Goal: Task Accomplishment & Management: Use online tool/utility

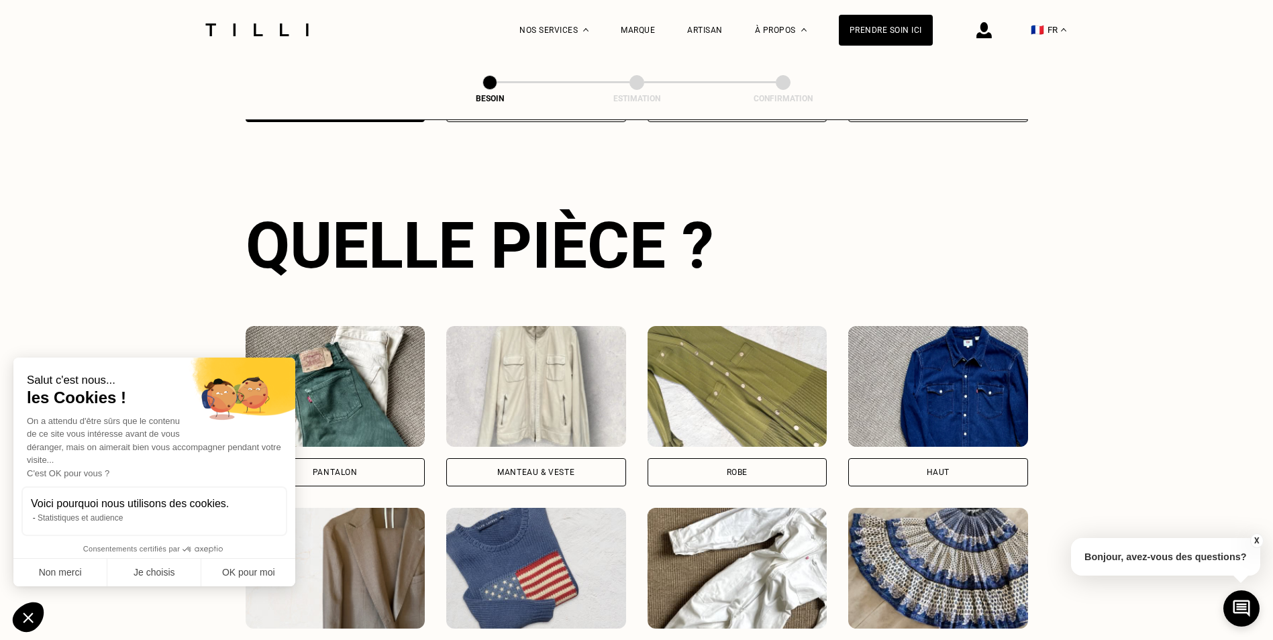
scroll to position [439, 0]
drag, startPoint x: 268, startPoint y: 574, endPoint x: 289, endPoint y: 564, distance: 23.1
click at [267, 574] on button "OK pour moi" at bounding box center [248, 573] width 94 height 28
checkbox input "true"
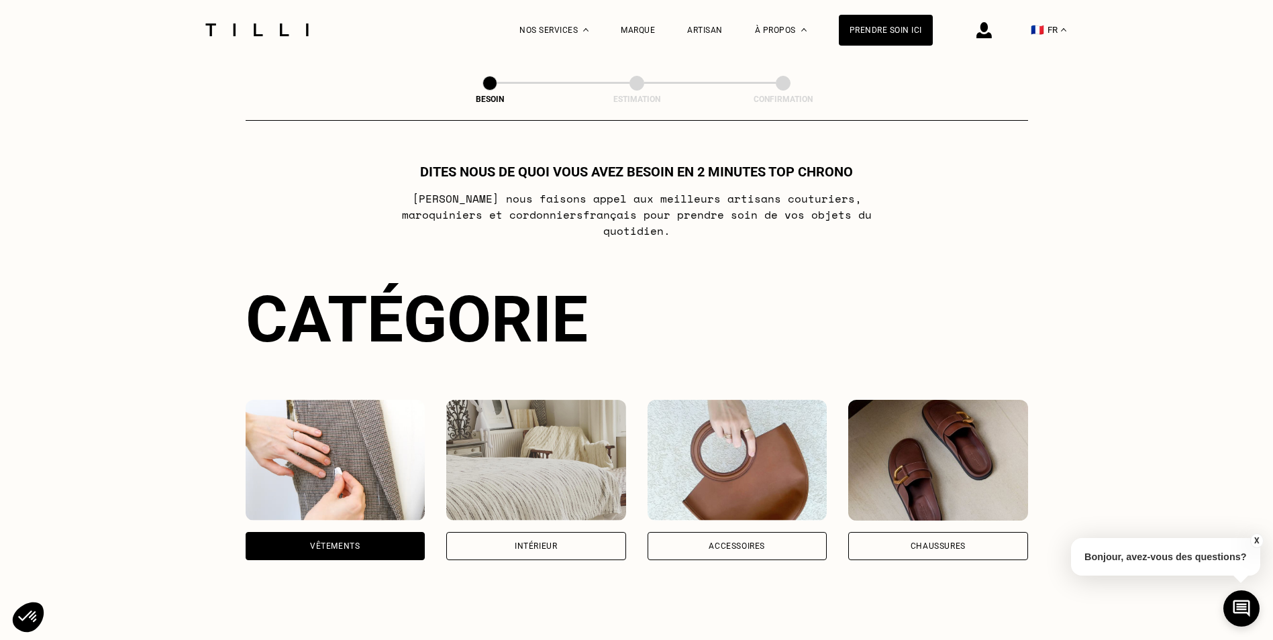
click at [747, 532] on div "Accessoires" at bounding box center [738, 546] width 180 height 28
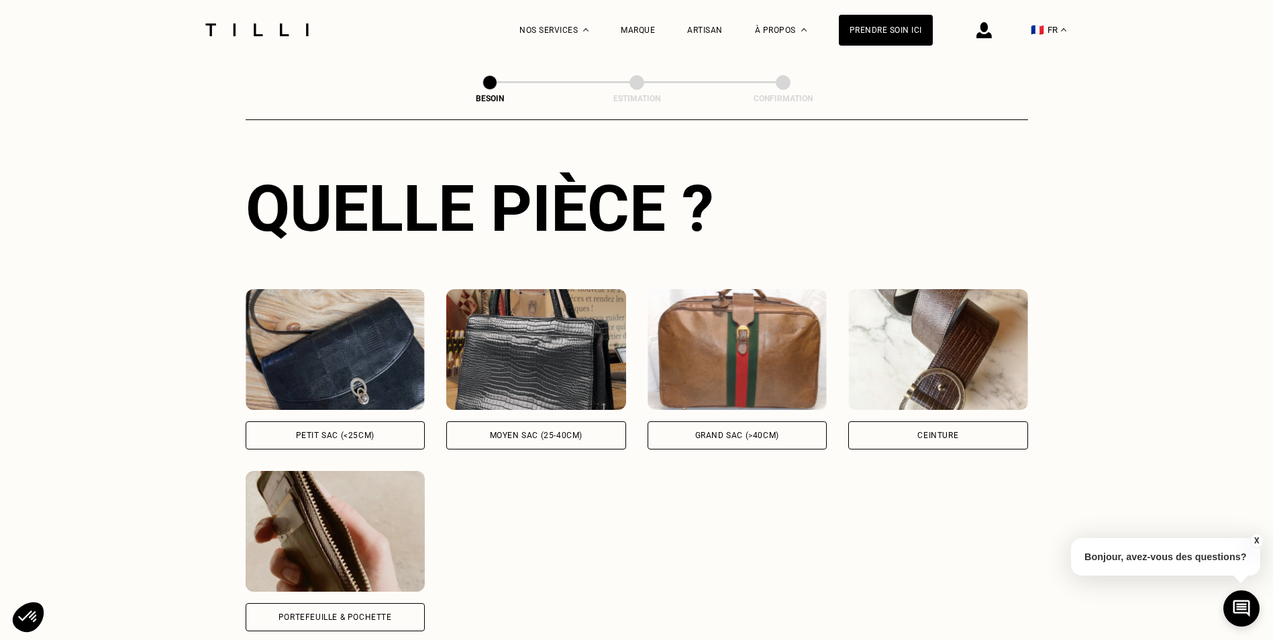
scroll to position [506, 0]
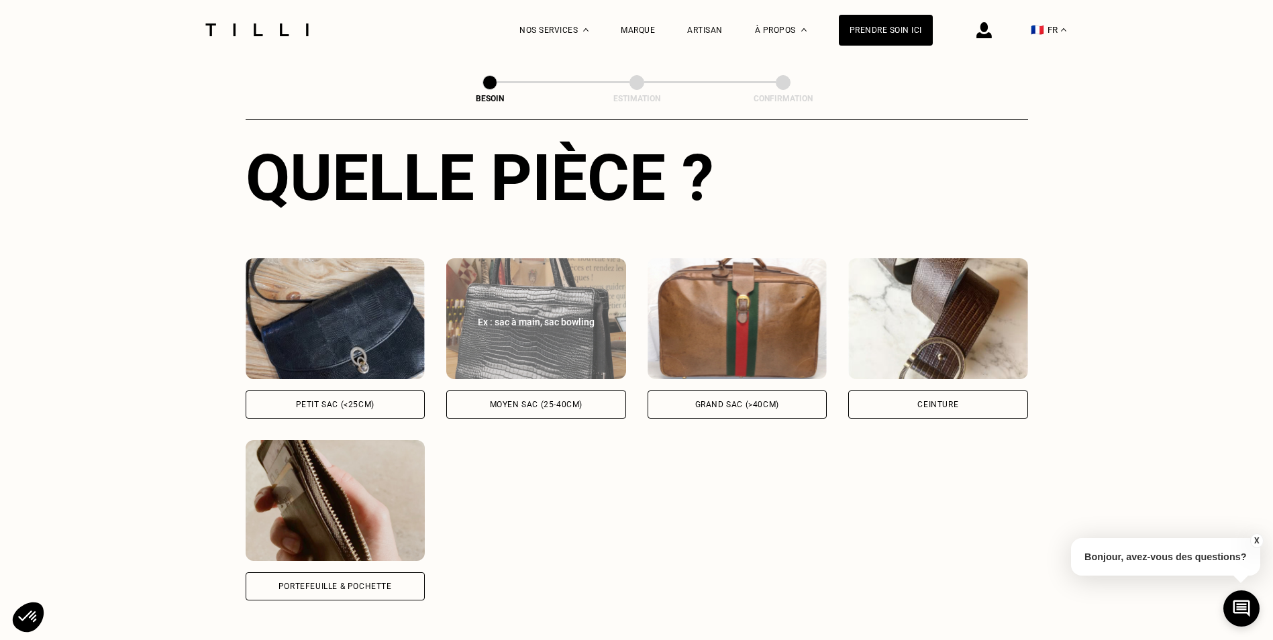
click at [536, 391] on div "Moyen sac (25-40cm)" at bounding box center [536, 405] width 180 height 28
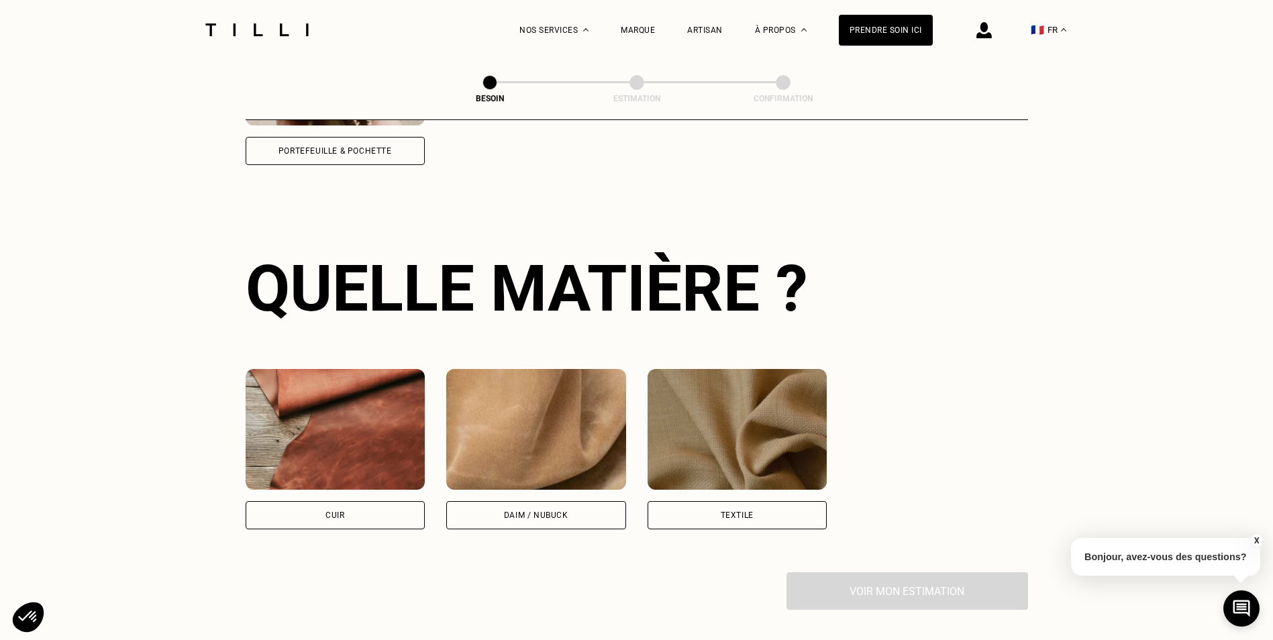
scroll to position [987, 0]
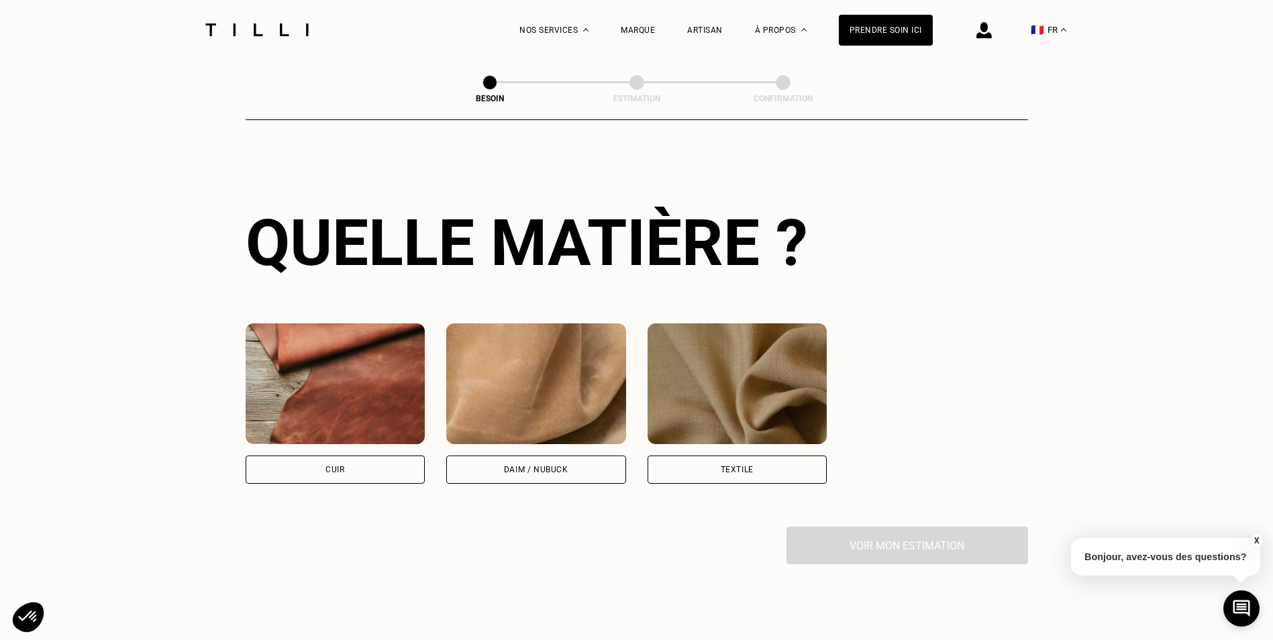
click at [391, 469] on div "Cuir" at bounding box center [336, 470] width 180 height 28
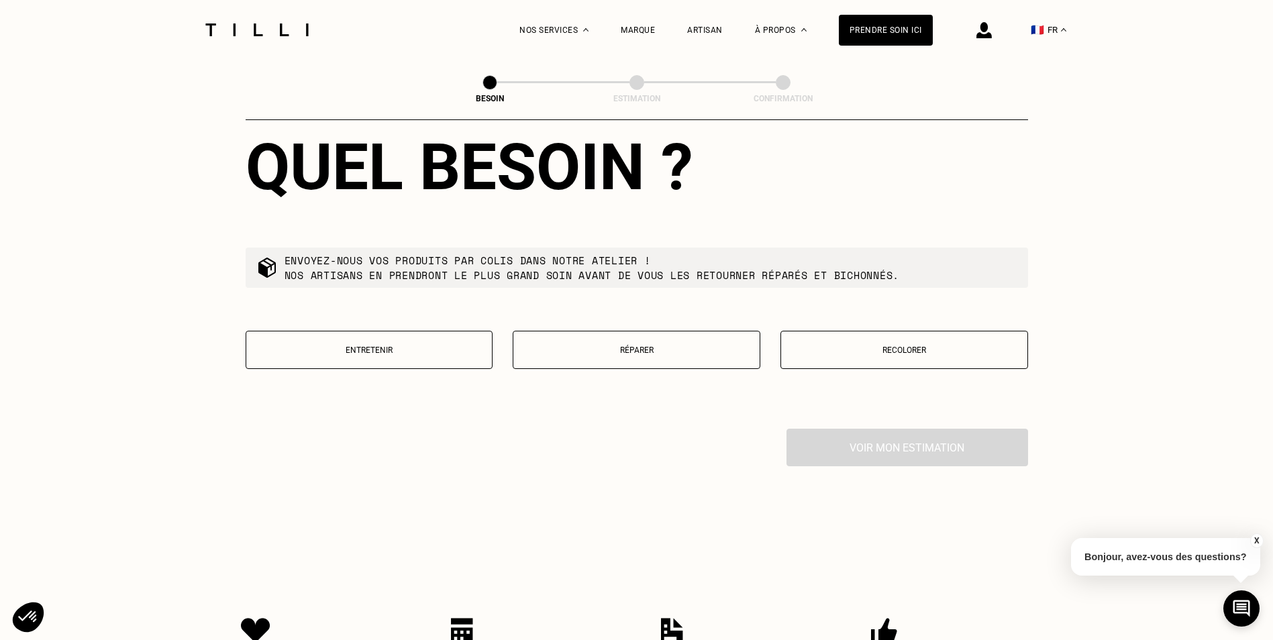
scroll to position [1433, 0]
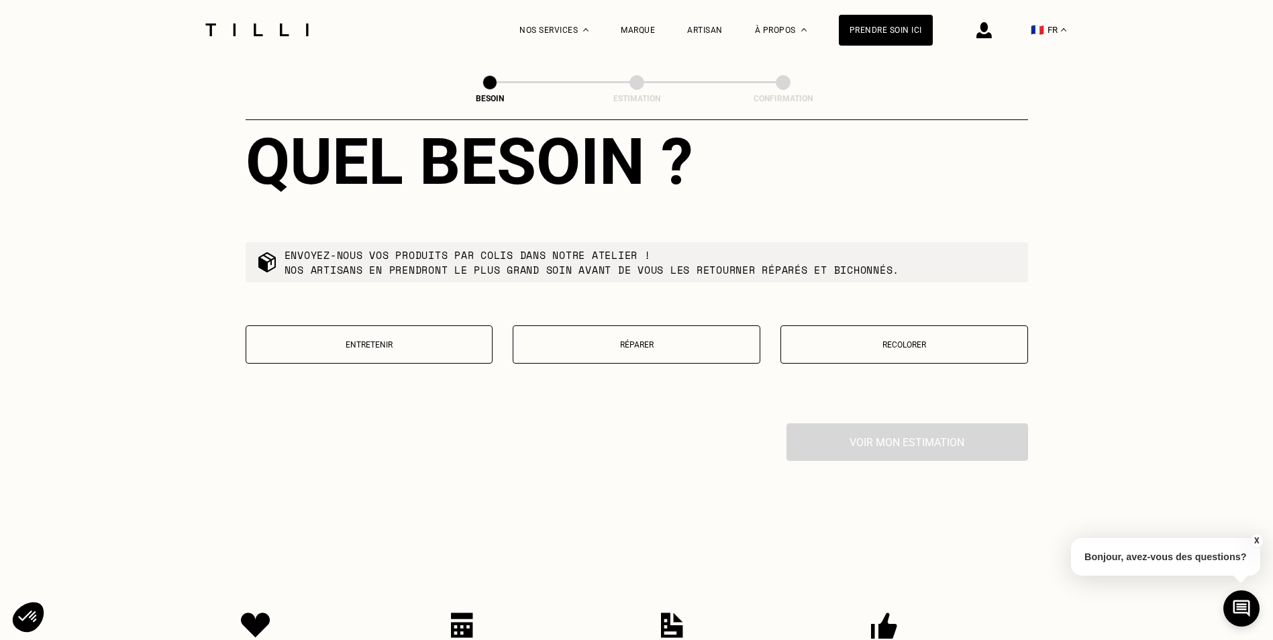
click at [633, 348] on button "Réparer" at bounding box center [637, 344] width 248 height 38
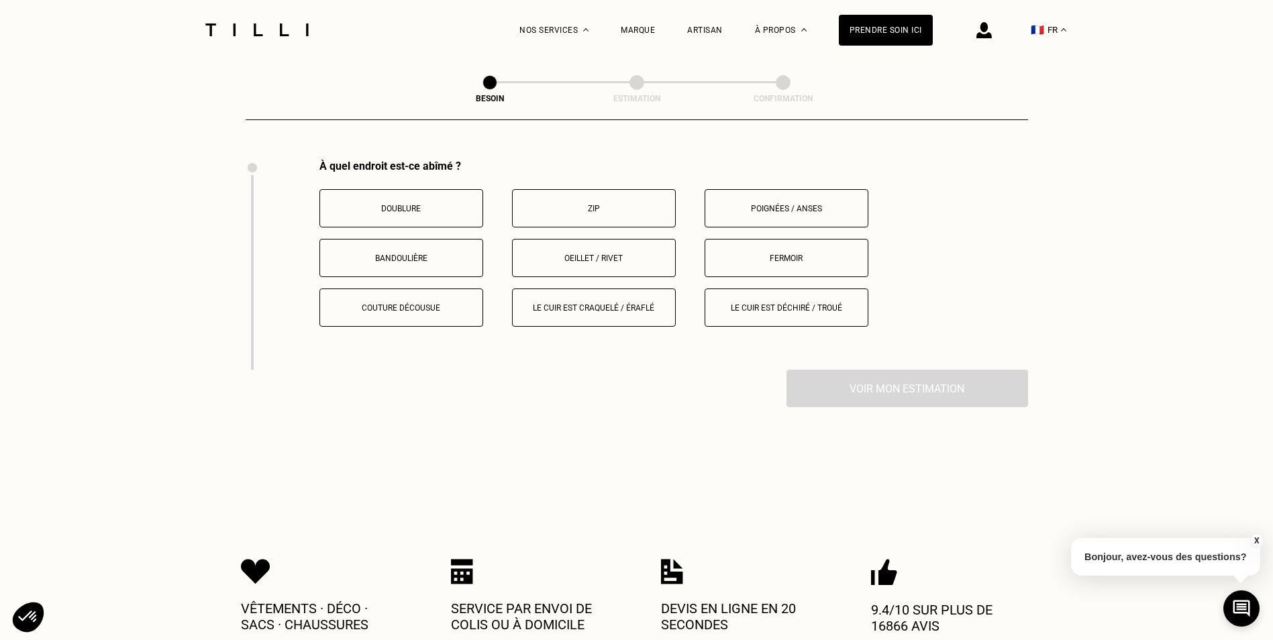
scroll to position [1665, 0]
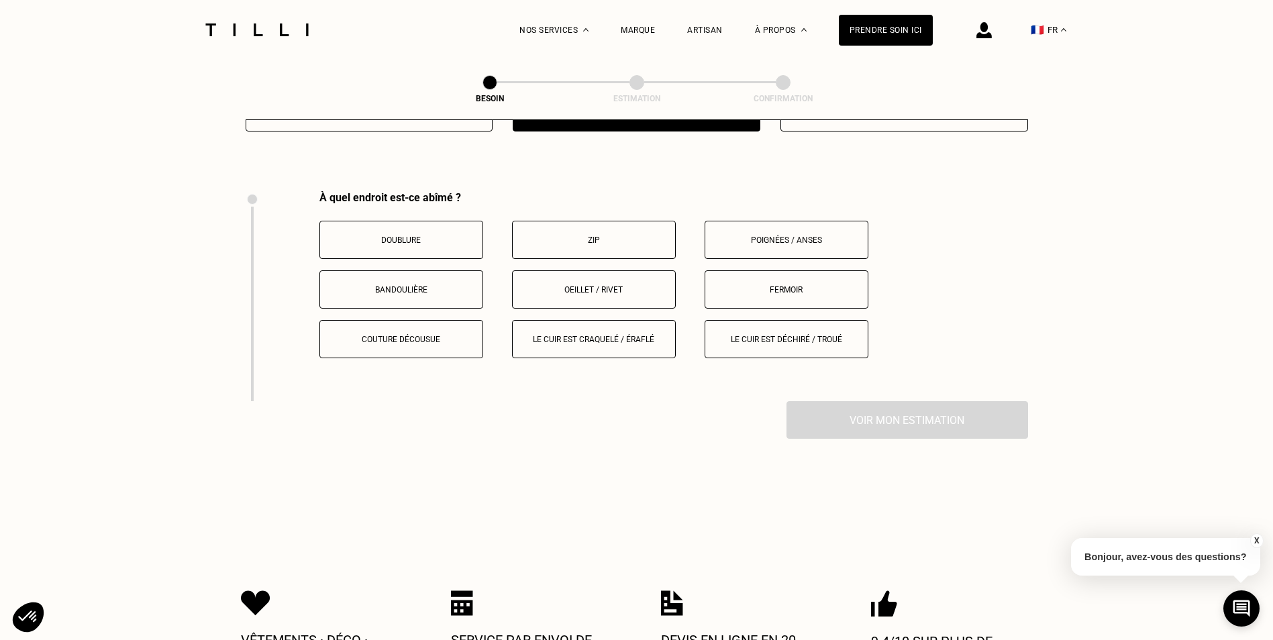
click at [786, 293] on button "Fermoir" at bounding box center [787, 289] width 164 height 38
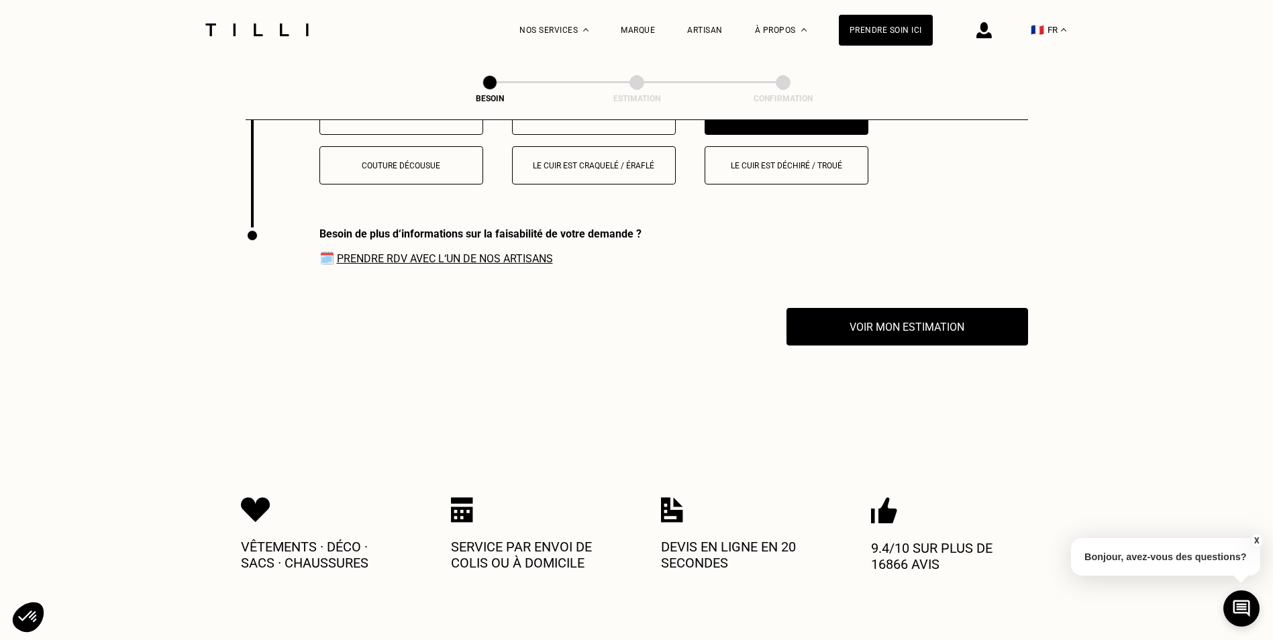
scroll to position [1908, 0]
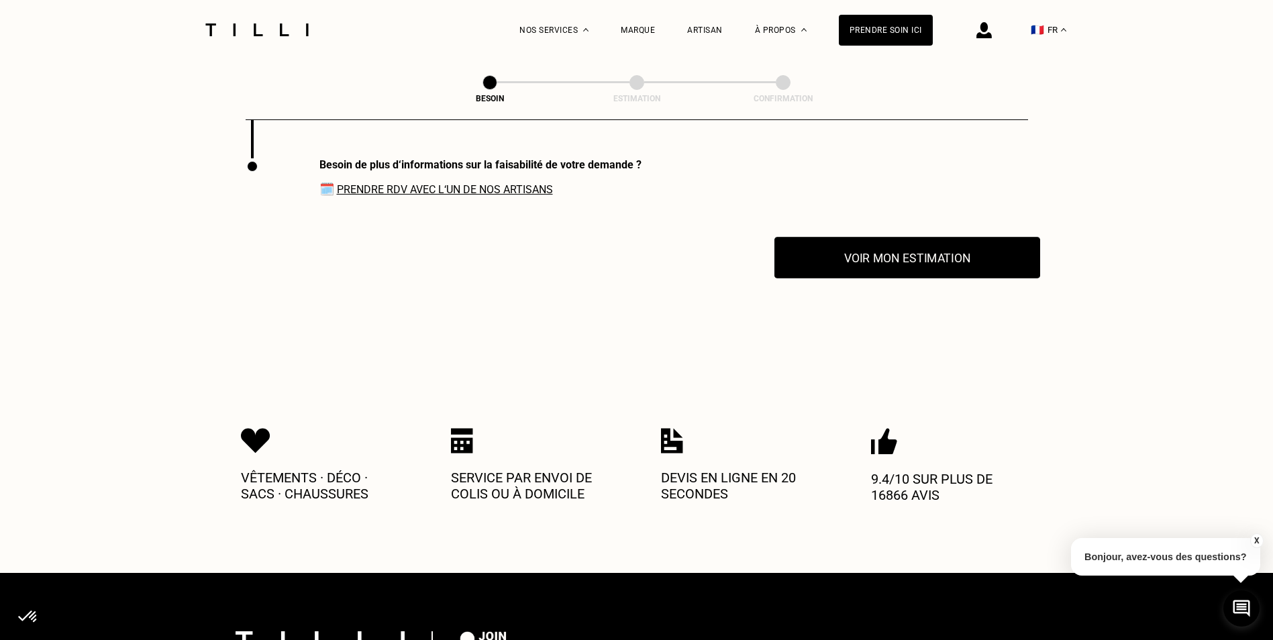
click at [829, 261] on button "Voir mon estimation" at bounding box center [907, 258] width 266 height 42
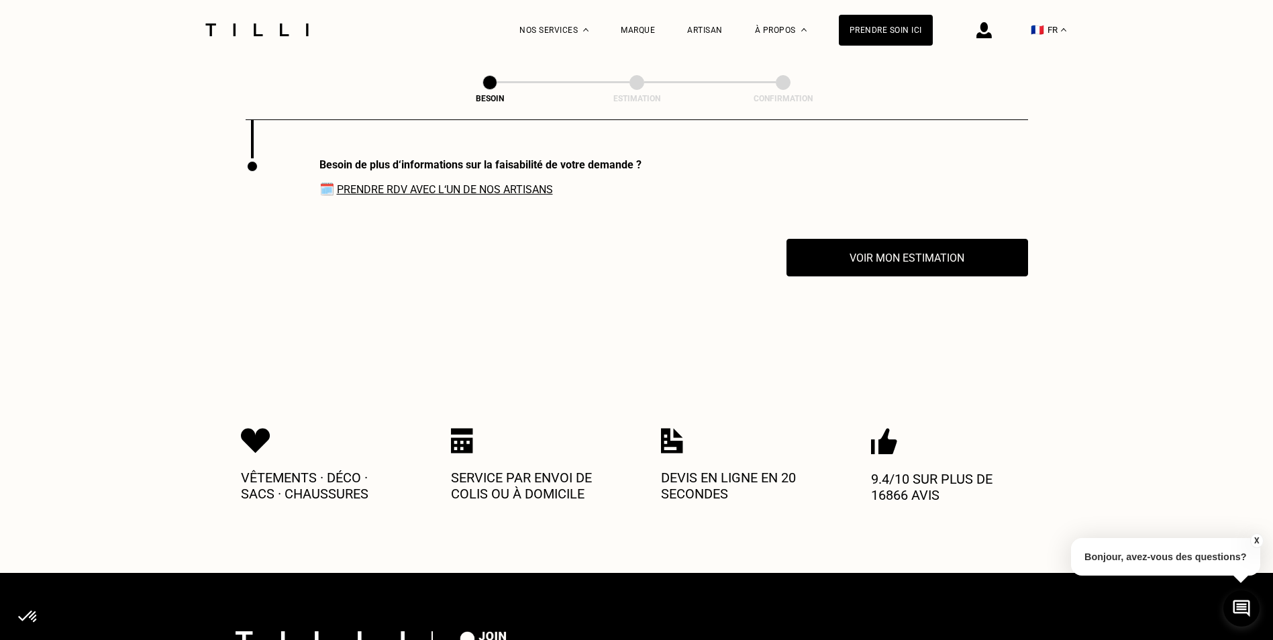
click at [470, 185] on link "Prendre RDV avec l‘un de nos artisans" at bounding box center [445, 189] width 216 height 13
